Goal: Information Seeking & Learning: Understand process/instructions

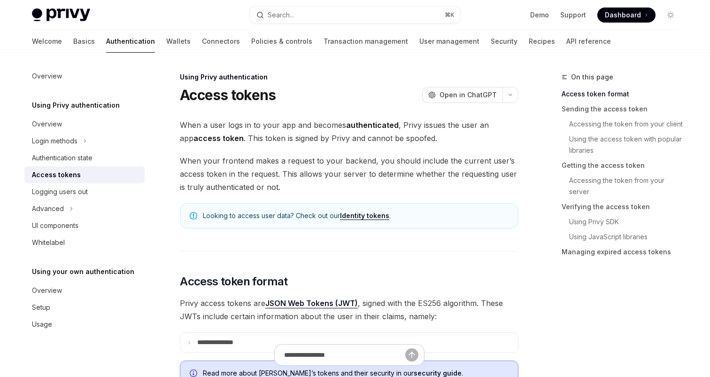
scroll to position [347, 0]
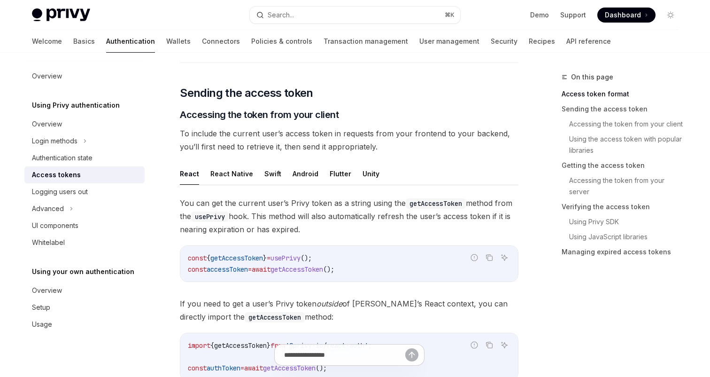
type textarea "*"
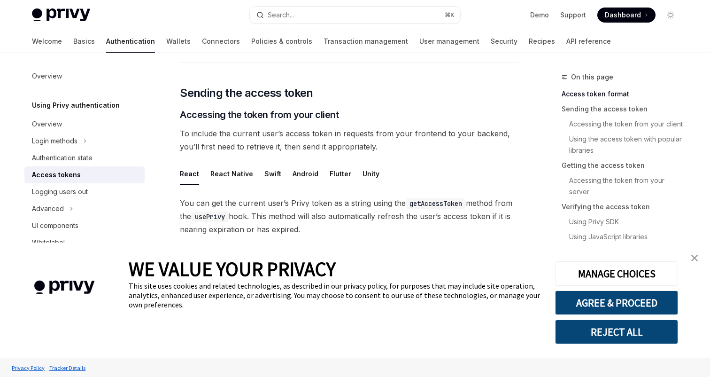
click at [626, 338] on button "REJECT ALL" at bounding box center [616, 331] width 123 height 24
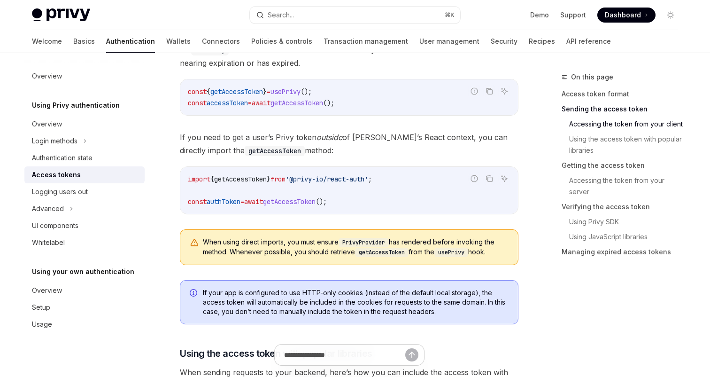
scroll to position [533, 0]
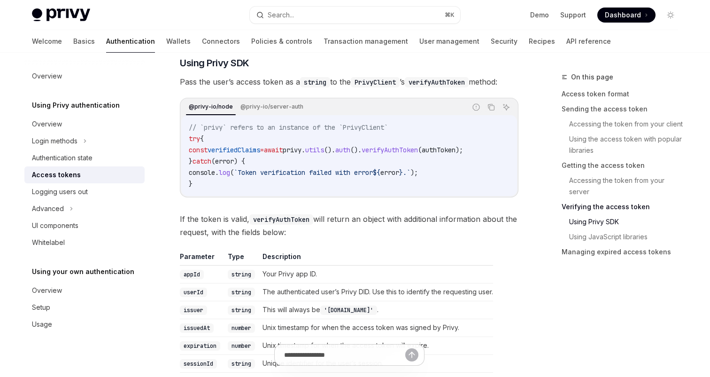
scroll to position [1519, 0]
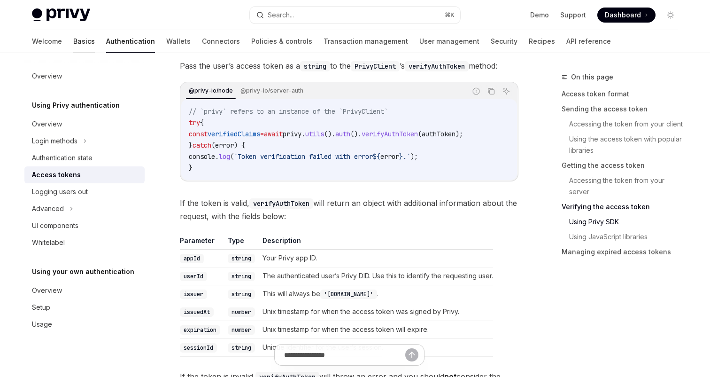
click at [73, 39] on link "Basics" at bounding box center [84, 41] width 22 height 23
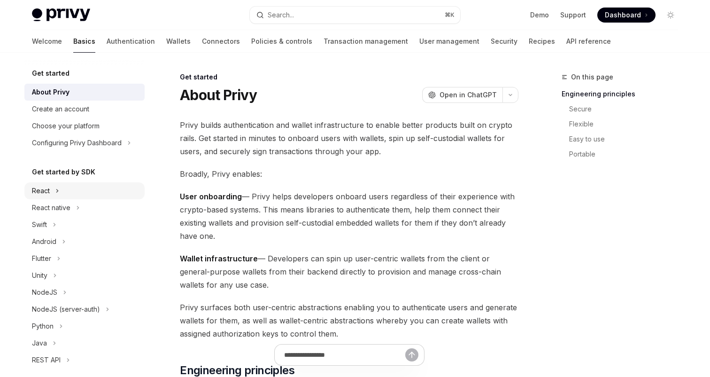
click at [44, 196] on div "React" at bounding box center [41, 190] width 18 height 11
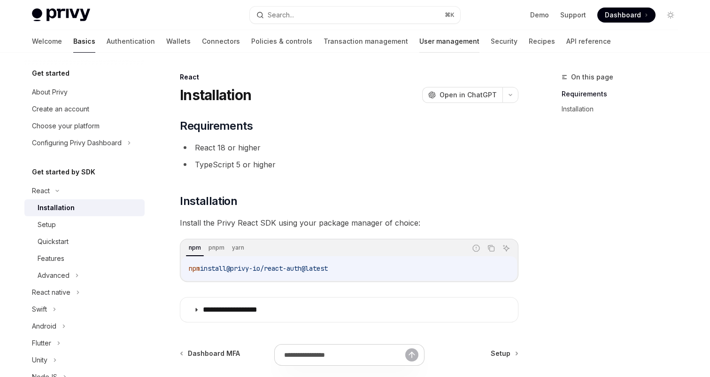
click at [419, 37] on link "User management" at bounding box center [449, 41] width 60 height 23
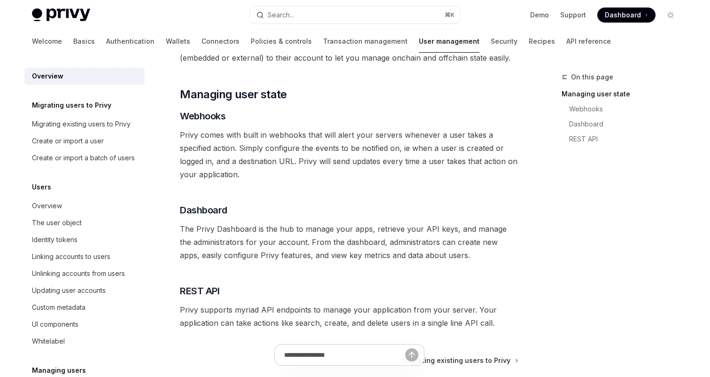
scroll to position [219, 0]
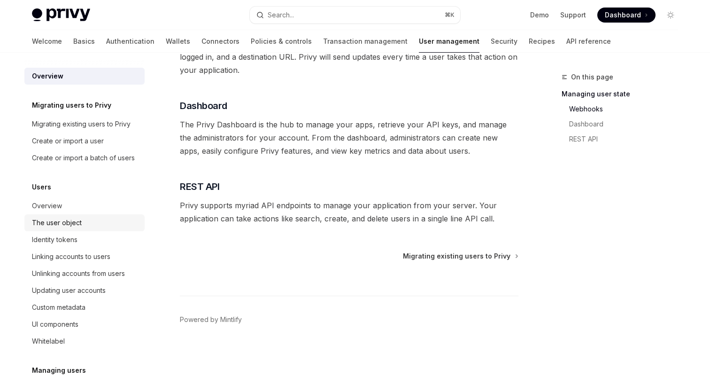
click at [53, 225] on div "The user object" at bounding box center [57, 222] width 50 height 11
type textarea "*"
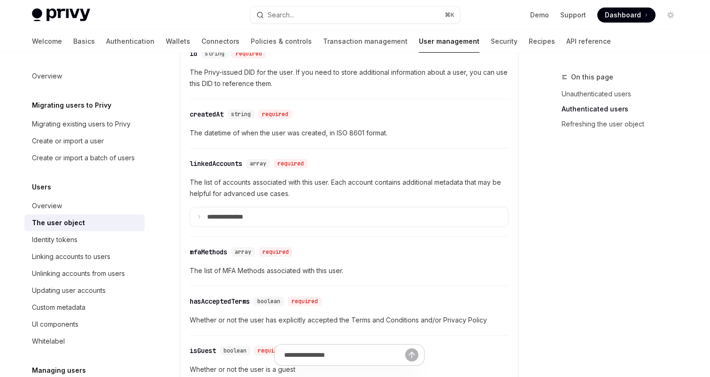
scroll to position [322, 0]
click at [227, 218] on p "**********" at bounding box center [232, 218] width 51 height 8
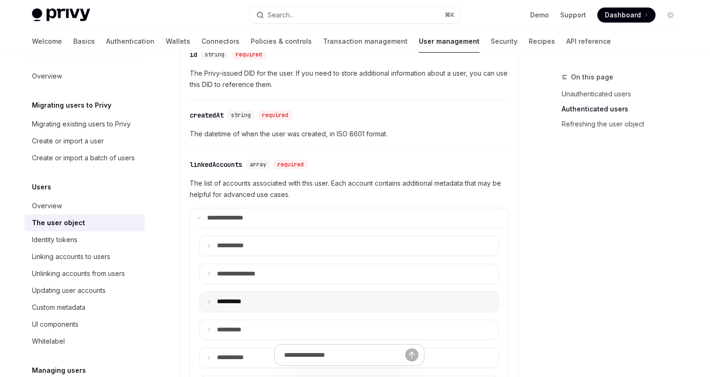
click at [232, 299] on p "**** *****" at bounding box center [235, 301] width 36 height 8
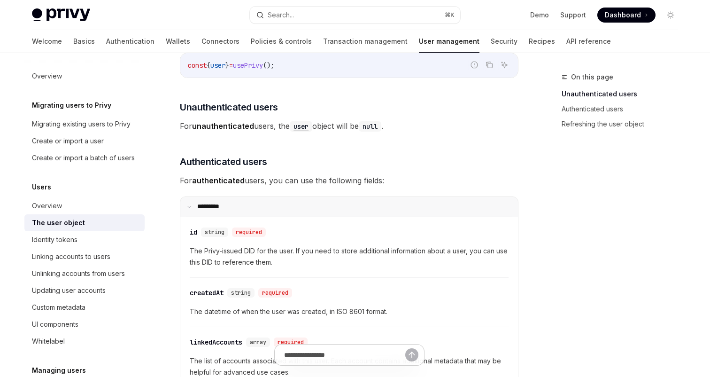
scroll to position [93, 0]
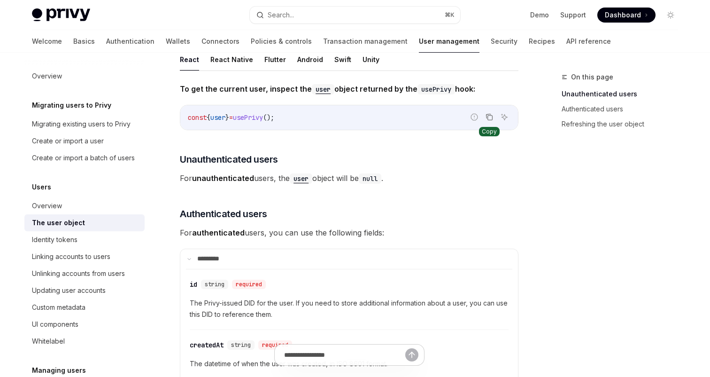
click at [492, 118] on icon "Copy the contents from the code block" at bounding box center [490, 118] width 5 height 5
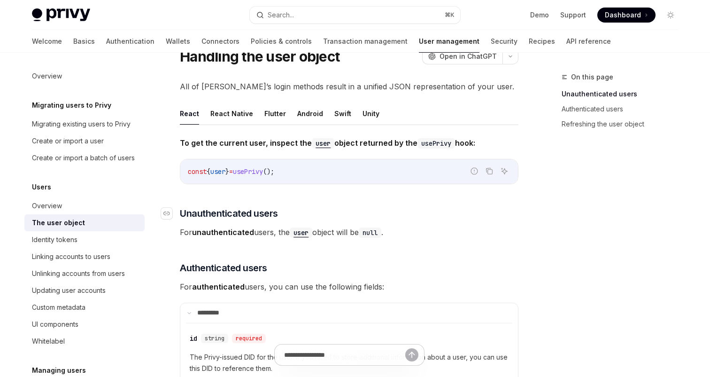
scroll to position [37, 0]
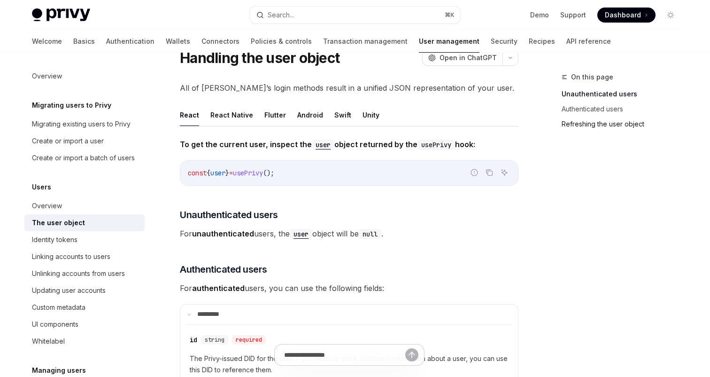
click at [605, 124] on link "Refreshing the user object" at bounding box center [624, 123] width 124 height 15
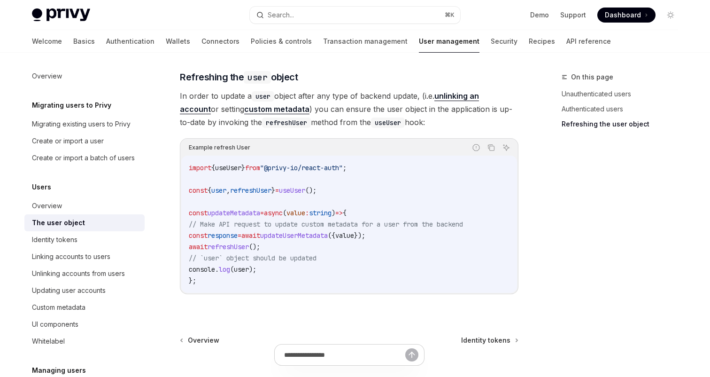
scroll to position [1860, 0]
